Goal: Find specific page/section: Find specific page/section

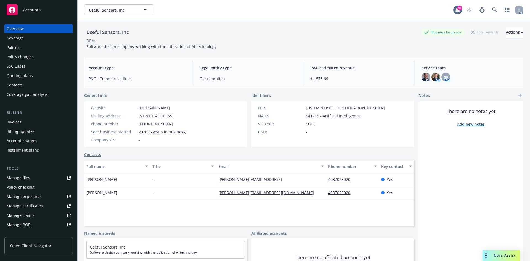
click at [25, 50] on div "Policies" at bounding box center [39, 47] width 64 height 9
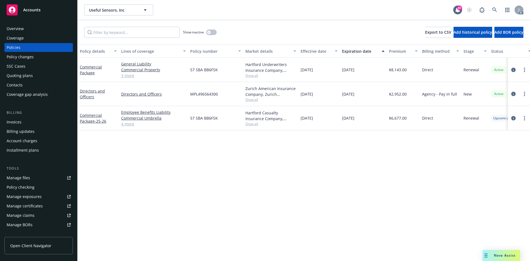
drag, startPoint x: 300, startPoint y: 69, endPoint x: 370, endPoint y: 65, distance: 69.9
click at [370, 65] on div "Commercial Package General Liability Commercial Property Professional Liability…" at bounding box center [344, 70] width 533 height 24
click at [255, 77] on span "Show all" at bounding box center [270, 75] width 51 height 5
click at [212, 35] on div "Show inactive" at bounding box center [200, 32] width 34 height 11
click at [214, 33] on button "button" at bounding box center [211, 33] width 10 height 6
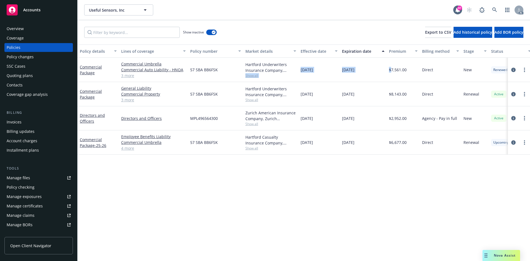
drag, startPoint x: 296, startPoint y: 68, endPoint x: 392, endPoint y: 68, distance: 95.8
click at [392, 68] on div "Commercial Package Commercial Umbrella Commercial Auto Liability - HNOA Profess…" at bounding box center [344, 70] width 533 height 24
click at [251, 78] on div "Hartford Underwriters Insurance Company, Hartford Insurance Group Show all" at bounding box center [270, 70] width 55 height 24
click at [251, 75] on span "Show all" at bounding box center [270, 75] width 51 height 5
click at [288, 70] on div "Hartford Underwriters Insurance Company, Hartford Insurance Group" at bounding box center [270, 68] width 51 height 12
